Goal: Information Seeking & Learning: Find specific fact

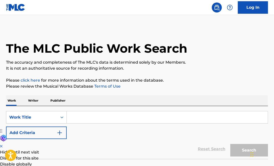
click at [70, 114] on input "Search Form" at bounding box center [167, 118] width 201 height 12
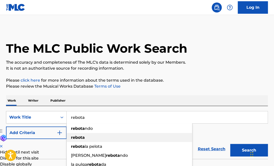
type input "rebota"
click at [76, 138] on strong "rebota" at bounding box center [78, 137] width 14 height 5
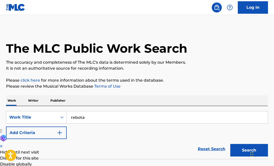
click at [41, 134] on button "Add Criteria" at bounding box center [36, 133] width 61 height 13
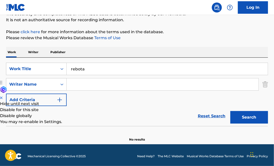
scroll to position [49, 0]
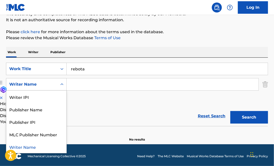
click at [50, 84] on div "Writer Name" at bounding box center [31, 85] width 45 height 6
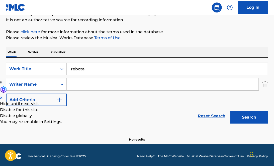
click at [76, 87] on input "Search Form" at bounding box center [162, 85] width 191 height 12
paste input "[PERSON_NAME] [PERSON_NAME]"
click at [76, 87] on input "[PERSON_NAME] [PERSON_NAME]" at bounding box center [162, 85] width 191 height 12
type input "[PERSON_NAME] [PERSON_NAME]"
click at [253, 117] on button "Search" at bounding box center [249, 117] width 38 height 13
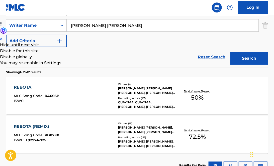
scroll to position [109, 0]
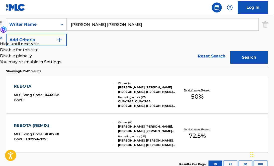
click at [91, 87] on div "REBOTA MLC Song Code : RA6S6P ISWC :" at bounding box center [63, 95] width 99 height 23
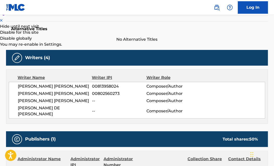
scroll to position [128, 0]
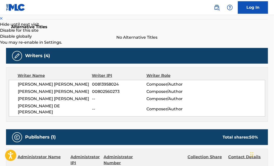
click at [96, 96] on span "--" at bounding box center [119, 99] width 54 height 6
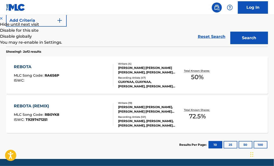
scroll to position [109, 0]
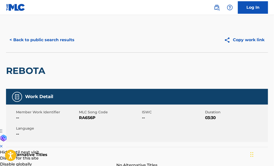
click at [158, 123] on div "Member Work Identifier -- MLC Song Code RA6S6P ISWC -- Duration 03:30 Language …" at bounding box center [137, 124] width 262 height 38
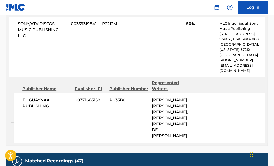
scroll to position [280, 0]
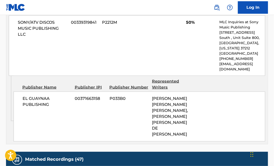
click at [97, 44] on div "SONY/ATV DISCOS MUSIC PUBLISHING LLC 00339319841 P2212M 50% MLC Inquiries at So…" at bounding box center [137, 46] width 256 height 61
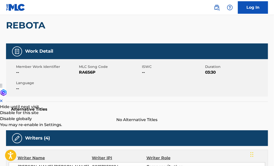
scroll to position [40, 0]
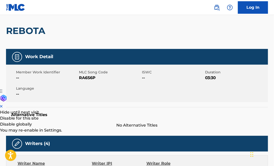
click at [75, 45] on div "REBOTA" at bounding box center [137, 31] width 262 height 37
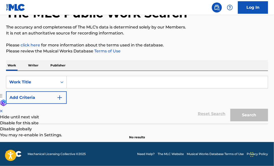
scroll to position [35, 0]
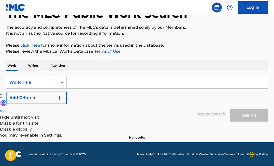
click at [76, 82] on input "Search Form" at bounding box center [167, 83] width 201 height 12
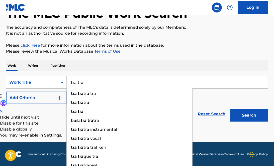
type input "tra tra"
click at [57, 98] on img "Search Form" at bounding box center [60, 98] width 6 height 6
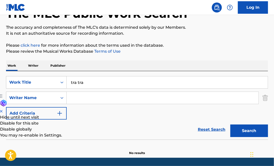
click at [79, 96] on input "Search Form" at bounding box center [162, 98] width 191 height 12
paste input "[PERSON_NAME] Yaved [PERSON_NAME]"
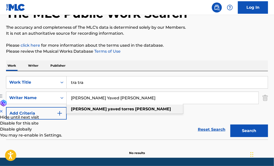
click at [132, 108] on div "[PERSON_NAME] yaved [PERSON_NAME]" at bounding box center [125, 109] width 116 height 9
type input "[PERSON_NAME] yaved [PERSON_NAME]"
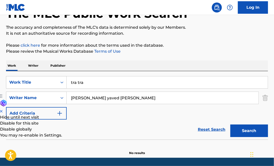
click at [248, 133] on button "Search" at bounding box center [249, 131] width 38 height 13
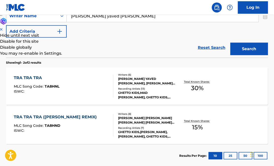
scroll to position [125, 0]
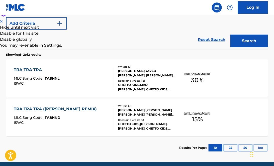
click at [88, 118] on div "TRA TRA TRA ([PERSON_NAME] REMIX) MLC Song Code : TA8HND ISWC :" at bounding box center [63, 117] width 99 height 23
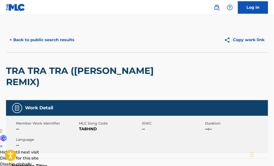
click at [232, 75] on div "TRA TRA TRA ([PERSON_NAME] REMIX)" at bounding box center [137, 77] width 262 height 48
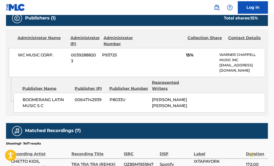
scroll to position [290, 0]
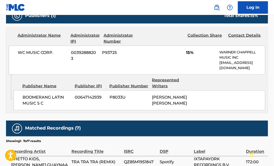
click at [105, 104] on div "Work Detail Member Work Identifier -- MLC Song Code TA8HND ISWC -- Duration --:…" at bounding box center [137, 27] width 262 height 434
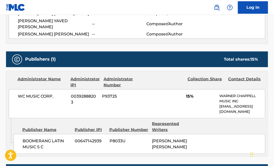
scroll to position [240, 0]
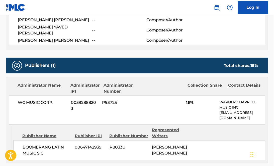
click at [80, 111] on div "WC MUSIC CORP. 00392888203 P93725 15% [PERSON_NAME] MUSIC INC [EMAIL_ADDRESS][D…" at bounding box center [137, 110] width 256 height 29
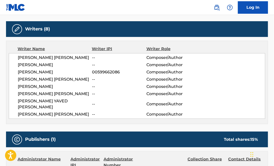
scroll to position [160, 0]
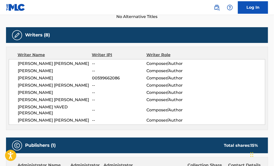
click at [73, 97] on span "[PERSON_NAME] [PERSON_NAME]" at bounding box center [55, 100] width 74 height 6
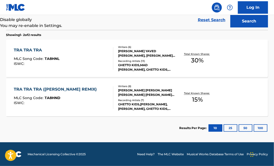
click at [270, 103] on div "The MLC Public Work Search The accuracy and completeness of The MLC's data is d…" at bounding box center [137, 12] width 274 height 258
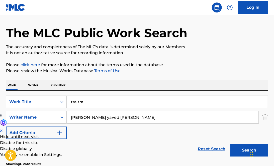
scroll to position [15, 0]
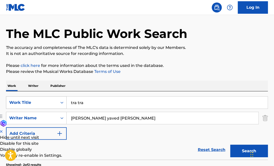
drag, startPoint x: 112, startPoint y: 103, endPoint x: 51, endPoint y: 98, distance: 61.5
click at [51, 98] on div "SearchWithCriteriab4015e48-3d14-47d2-aeae-53c71c3c4281 Work Title tra tra" at bounding box center [137, 103] width 262 height 13
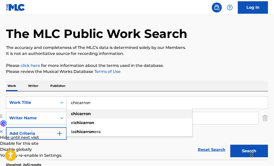
type input "chicarron"
click at [81, 113] on strong "chicarron" at bounding box center [81, 114] width 20 height 5
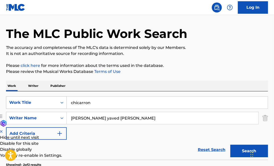
drag, startPoint x: 133, startPoint y: 117, endPoint x: 48, endPoint y: 107, distance: 85.0
click at [48, 107] on div "SearchWithCriteriab4015e48-3d14-47d2-aeae-53c71c3c4281 Work Title chicarron Sea…" at bounding box center [137, 119] width 262 height 44
paste input "[PERSON_NAME] [PERSON_NAME]"
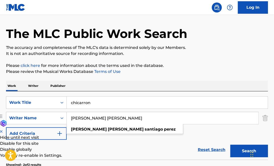
click at [241, 151] on button "Search" at bounding box center [249, 151] width 38 height 13
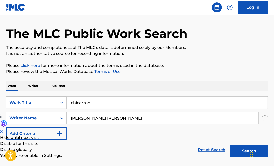
click at [162, 136] on div "SearchWithCriteriab4015e48-3d14-47d2-aeae-53c71c3c4281 Work Title chicarron Sea…" at bounding box center [137, 119] width 262 height 44
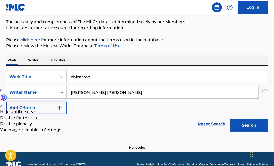
scroll to position [51, 0]
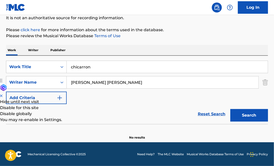
click at [132, 68] on input "chicarron" at bounding box center [167, 67] width 201 height 12
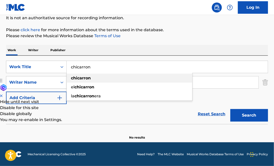
click at [129, 78] on div "chicarron" at bounding box center [129, 78] width 125 height 9
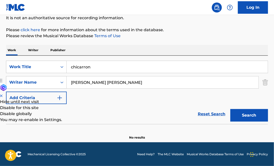
click at [141, 83] on input "[PERSON_NAME] [PERSON_NAME]" at bounding box center [162, 83] width 191 height 12
click at [87, 85] on input "[PERSON_NAME] [PERSON_NAME]" at bounding box center [162, 83] width 191 height 12
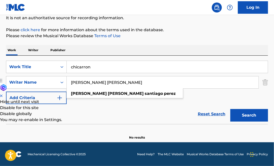
click at [87, 85] on input "[PERSON_NAME] [PERSON_NAME]" at bounding box center [162, 83] width 191 height 12
paste input "[PERSON_NAME]"
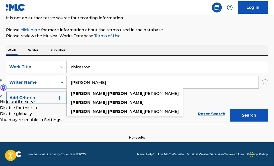
click at [87, 85] on input "[PERSON_NAME]" at bounding box center [162, 83] width 191 height 12
type input "[PERSON_NAME]"
click at [197, 91] on div "SearchWithCriteriab4015e48-3d14-47d2-aeae-53c71c3c4281 Work Title chicarron Sea…" at bounding box center [137, 83] width 262 height 44
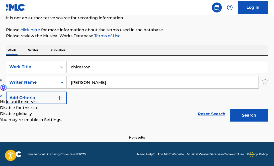
click at [238, 117] on button "Search" at bounding box center [249, 115] width 38 height 13
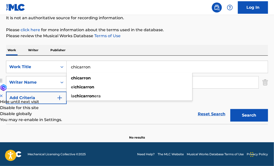
drag, startPoint x: 94, startPoint y: 66, endPoint x: 44, endPoint y: 59, distance: 50.5
click at [44, 59] on div "SearchWithCriteriab4015e48-3d14-47d2-aeae-53c71c3c4281 Work Title chicarron chi…" at bounding box center [137, 90] width 262 height 69
